Goal: Find specific page/section: Find specific page/section

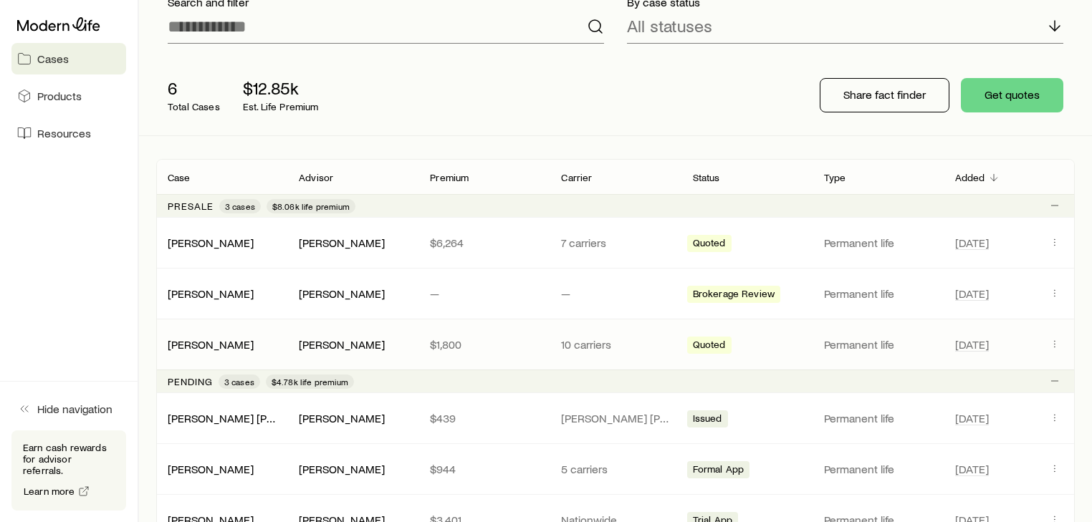
scroll to position [172, 0]
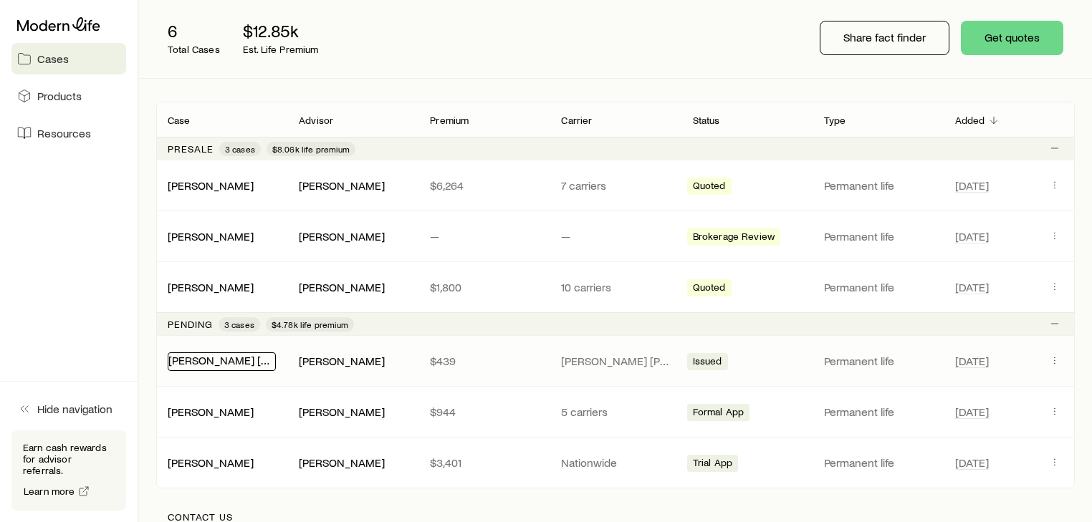
click at [221, 364] on link "[PERSON_NAME] [PERSON_NAME][DEMOGRAPHIC_DATA]" at bounding box center [314, 360] width 292 height 14
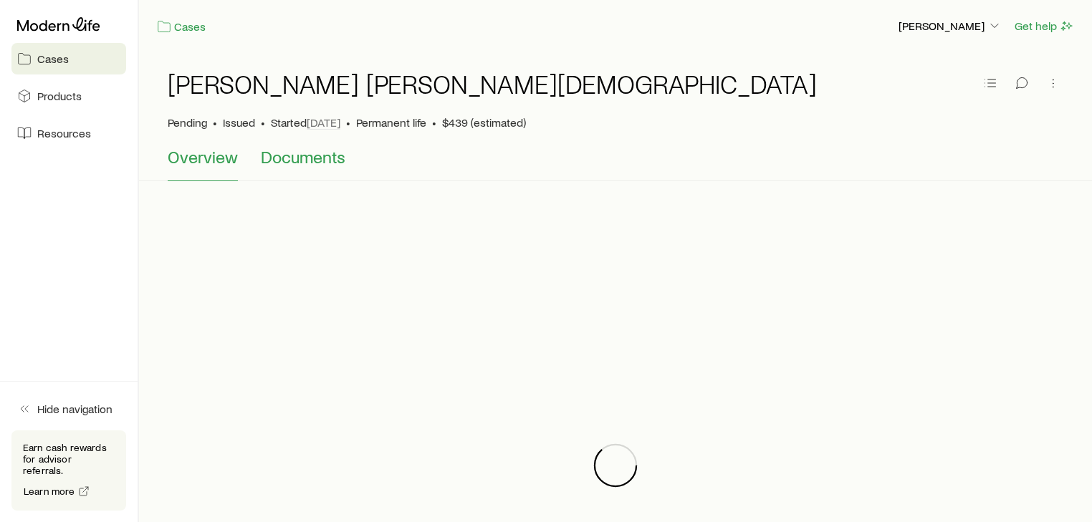
click at [307, 169] on button "Documents" at bounding box center [303, 164] width 85 height 34
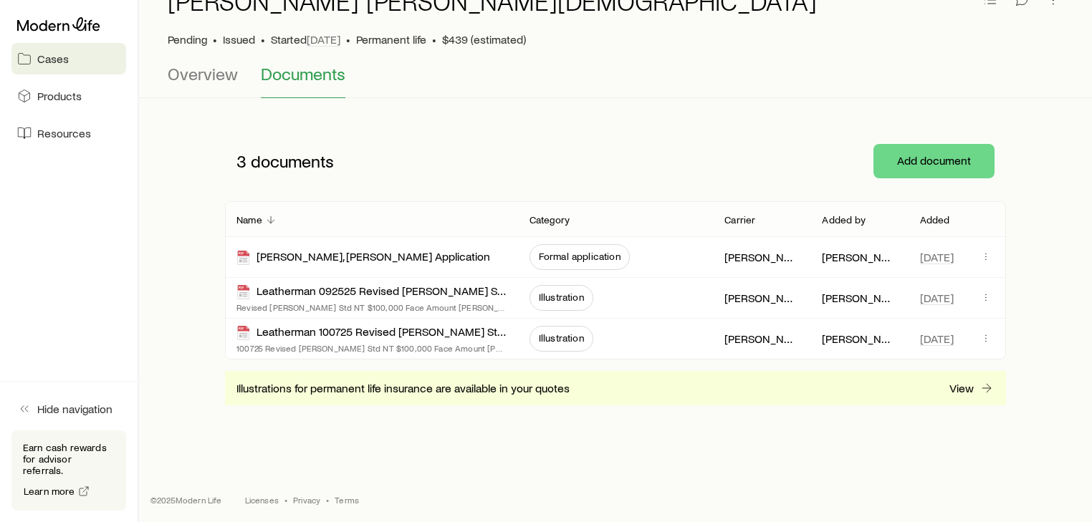
scroll to position [86, 0]
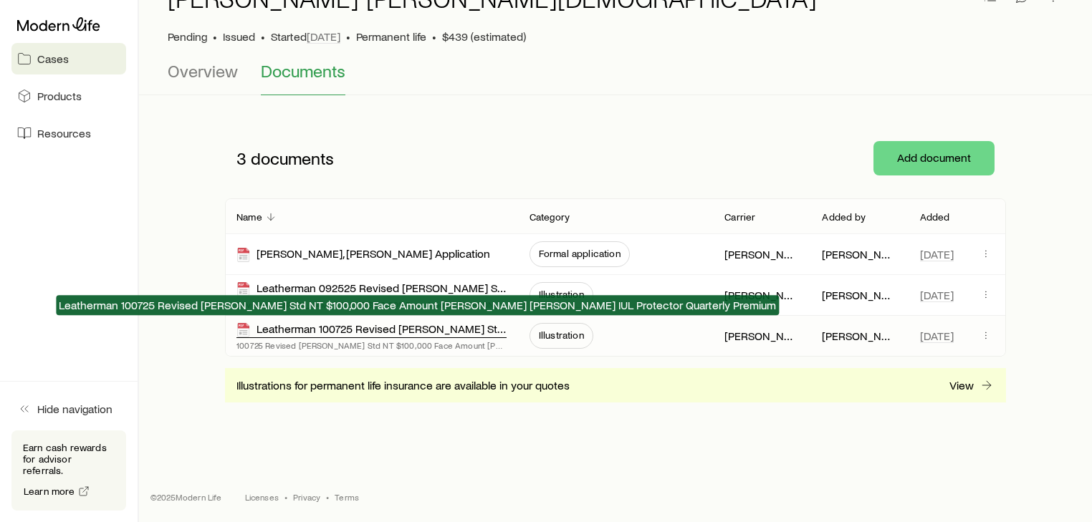
click at [375, 326] on div "Leatherman 100725 Revised [PERSON_NAME] Std NT $100,000 Face Amount [PERSON_NAM…" at bounding box center [371, 330] width 270 height 16
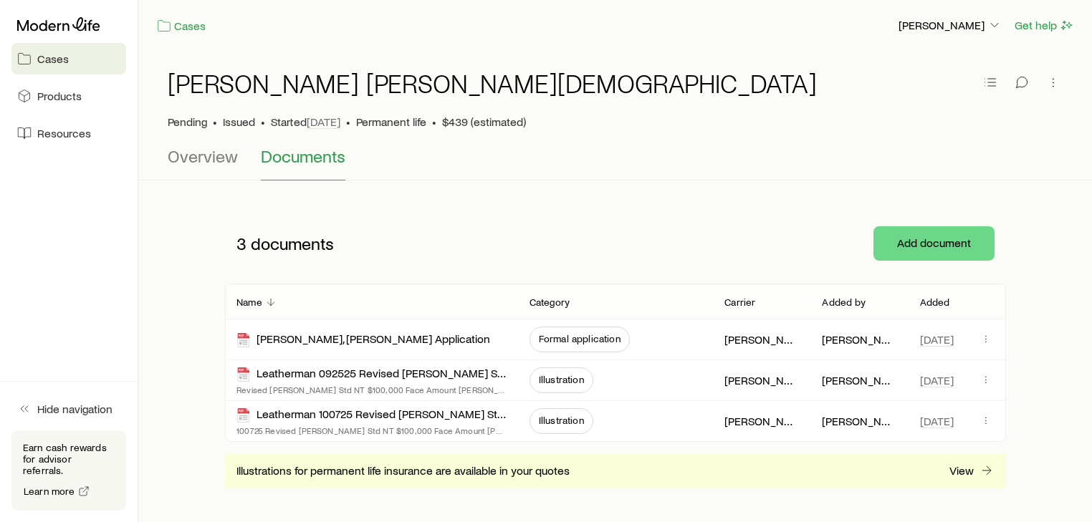
scroll to position [0, 0]
